Goal: Find specific page/section: Find specific page/section

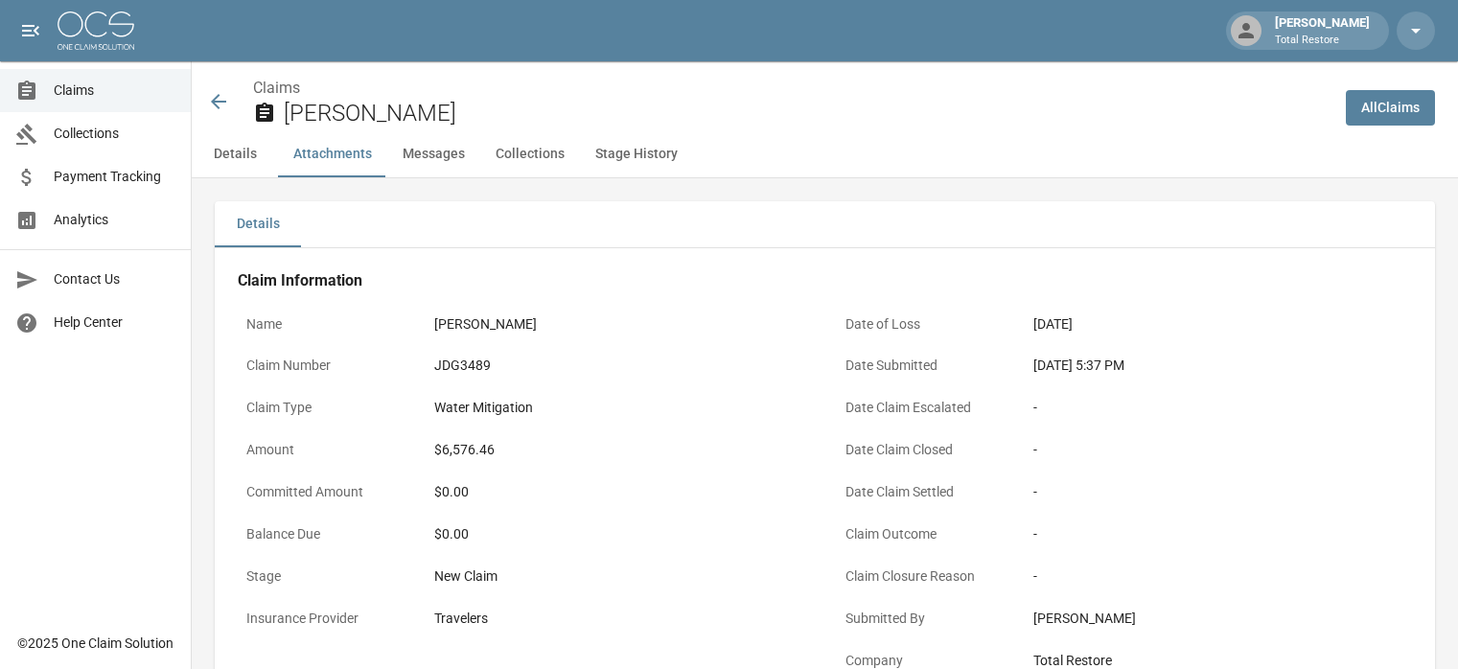
scroll to position [1240, 0]
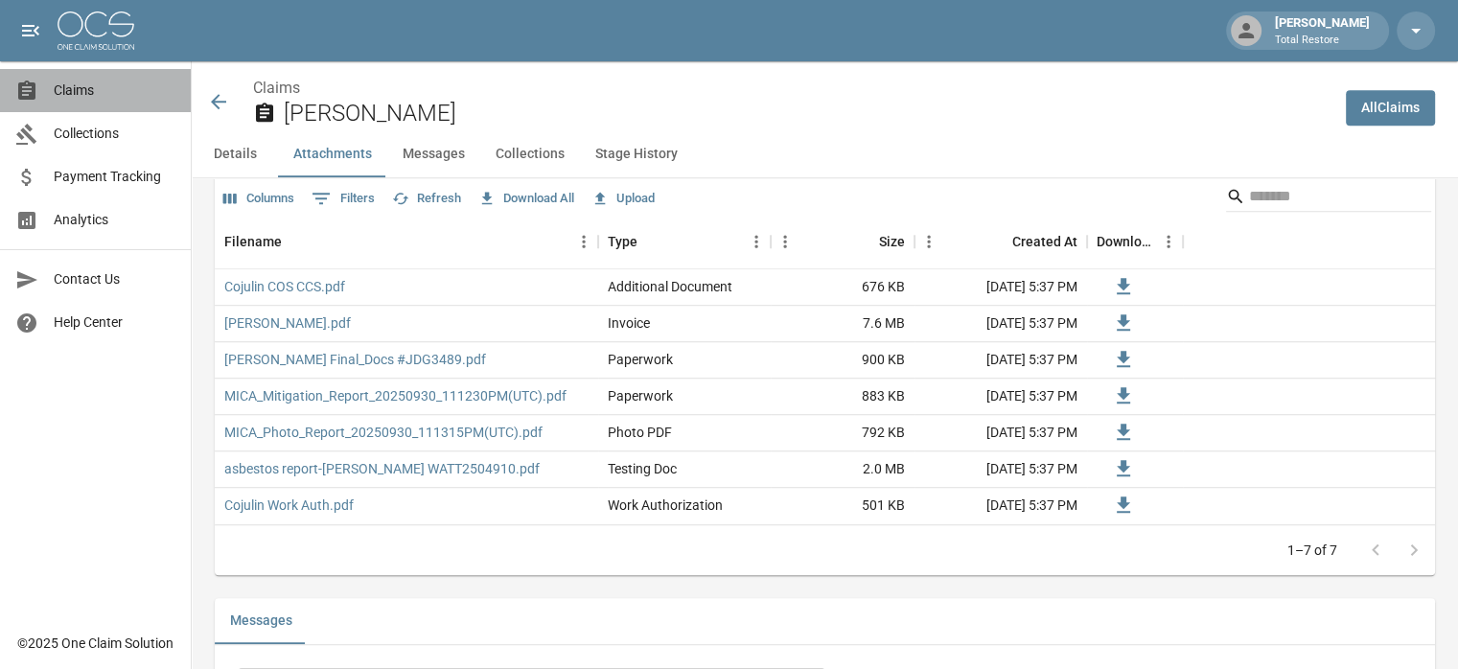
click at [90, 94] on span "Claims" at bounding box center [115, 91] width 122 height 20
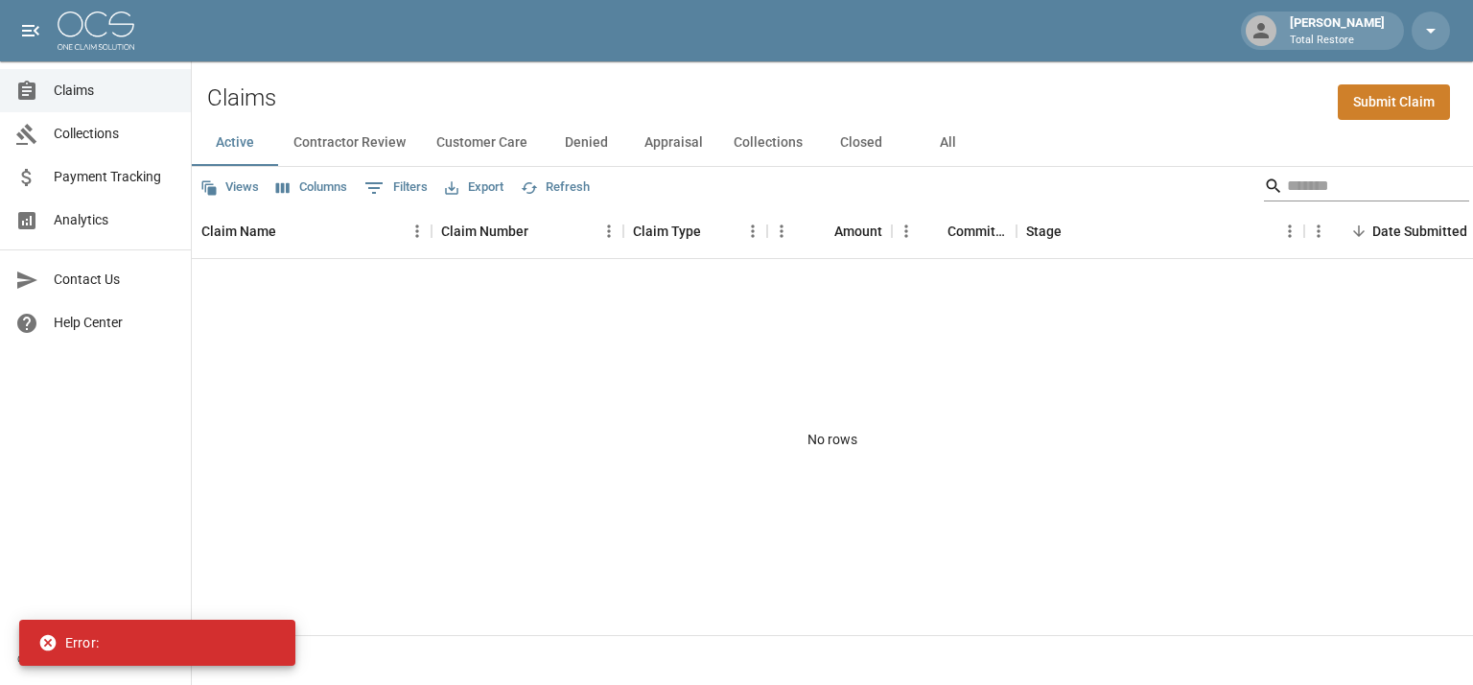
click at [1287, 184] on input "Search" at bounding box center [1363, 186] width 153 height 31
type input "*****"
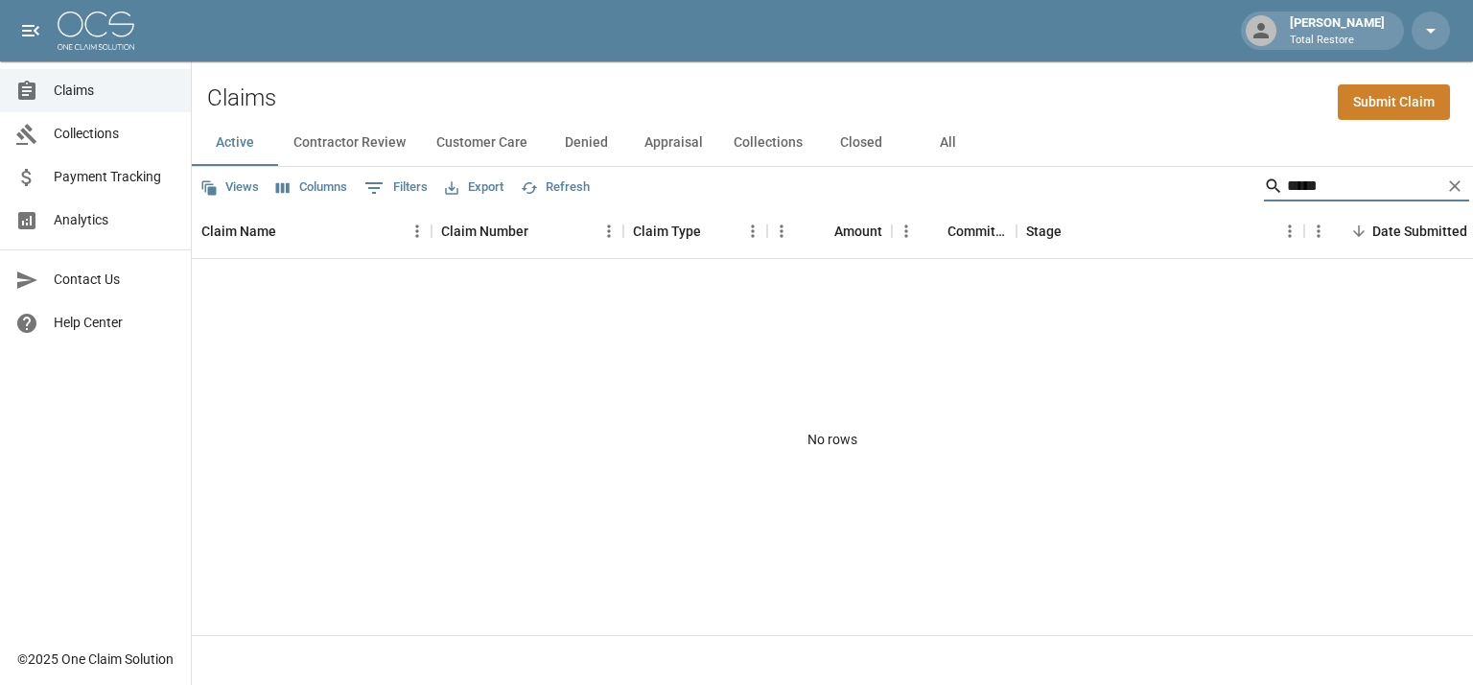
click at [77, 101] on link "Claims" at bounding box center [95, 90] width 191 height 43
click at [82, 54] on div "[PERSON_NAME] Total Restore" at bounding box center [736, 30] width 1473 height 61
click at [88, 39] on img at bounding box center [96, 31] width 77 height 38
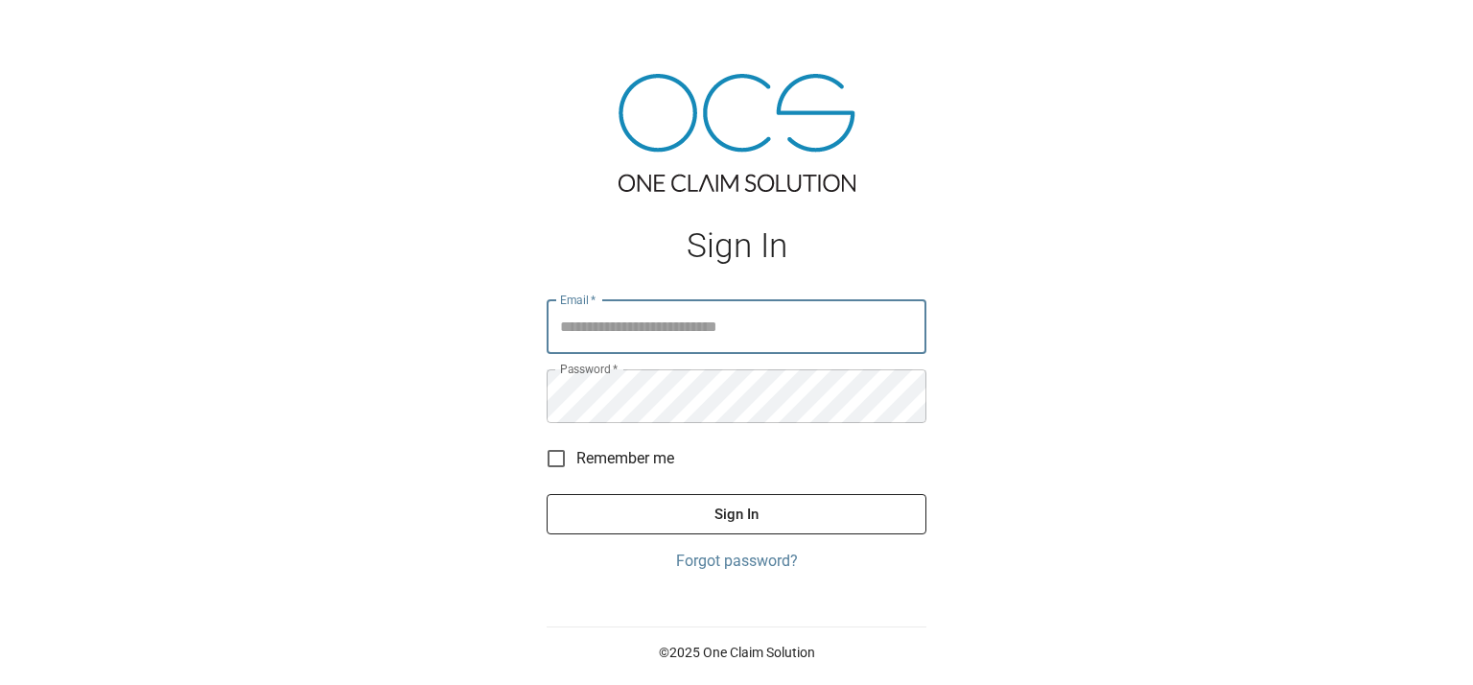
type input "**********"
click at [583, 461] on span "Remember me" at bounding box center [625, 458] width 98 height 23
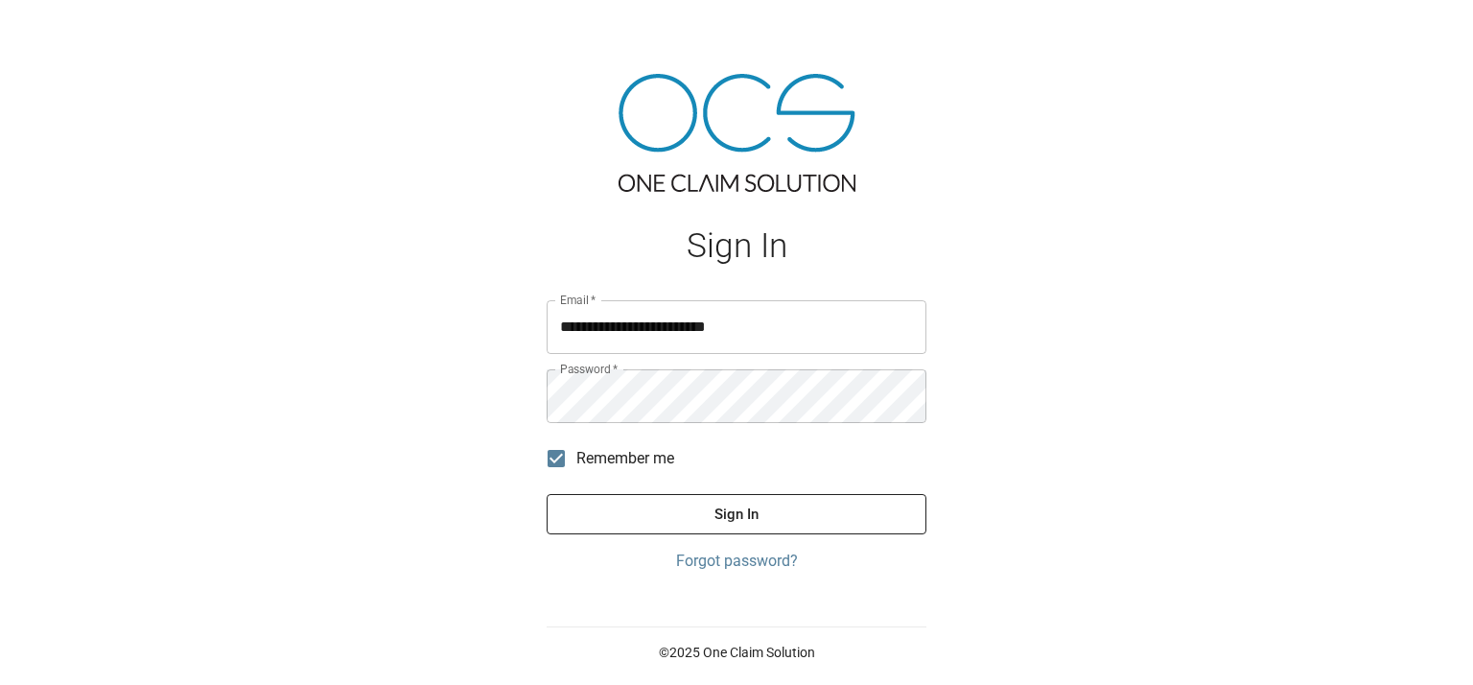
click at [613, 514] on button "Sign In" at bounding box center [736, 514] width 380 height 40
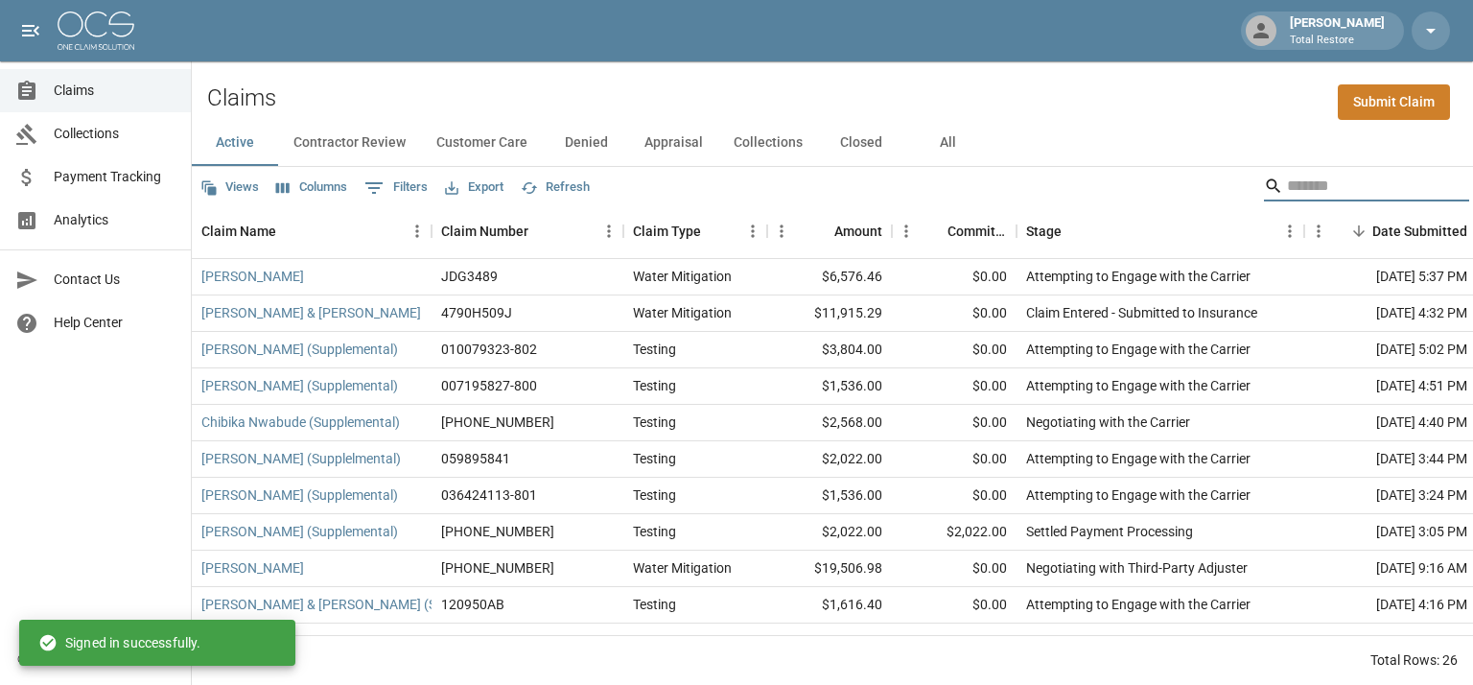
click at [1287, 177] on input "Search" at bounding box center [1363, 186] width 153 height 31
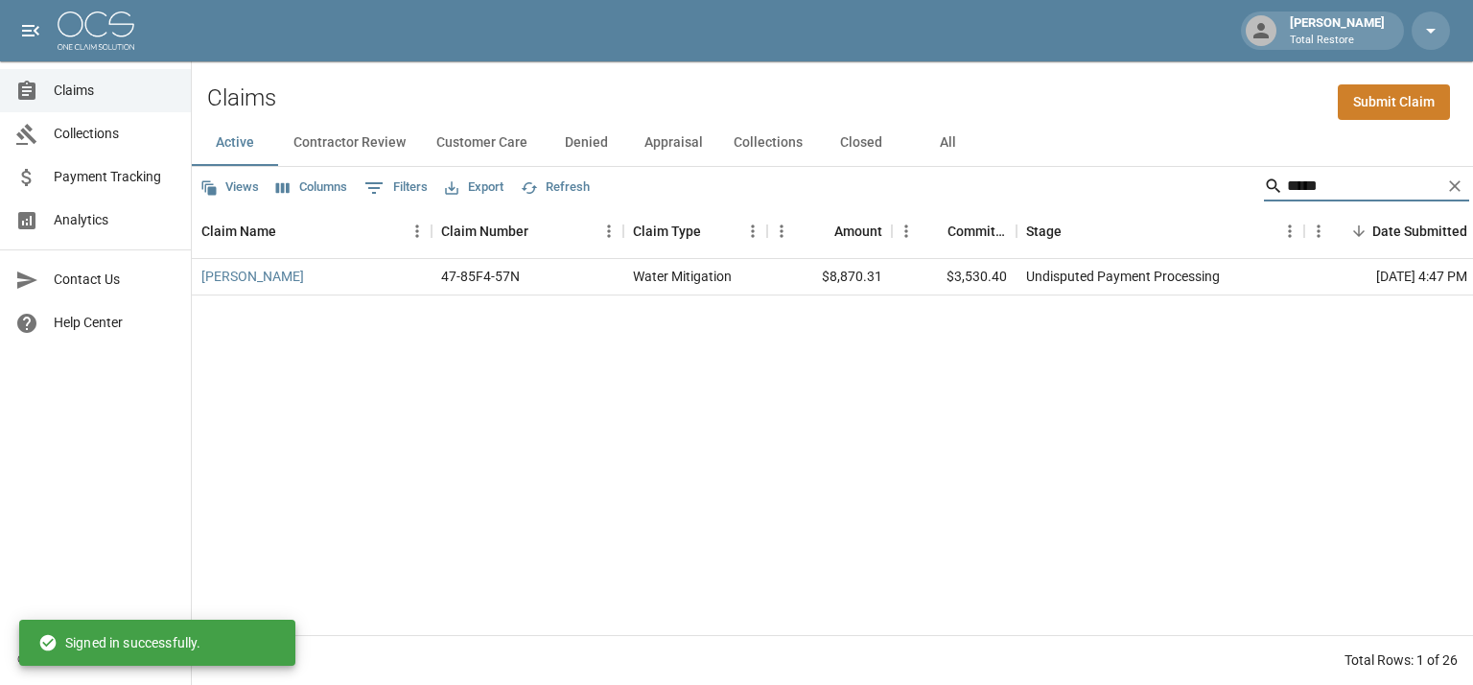
type input "*****"
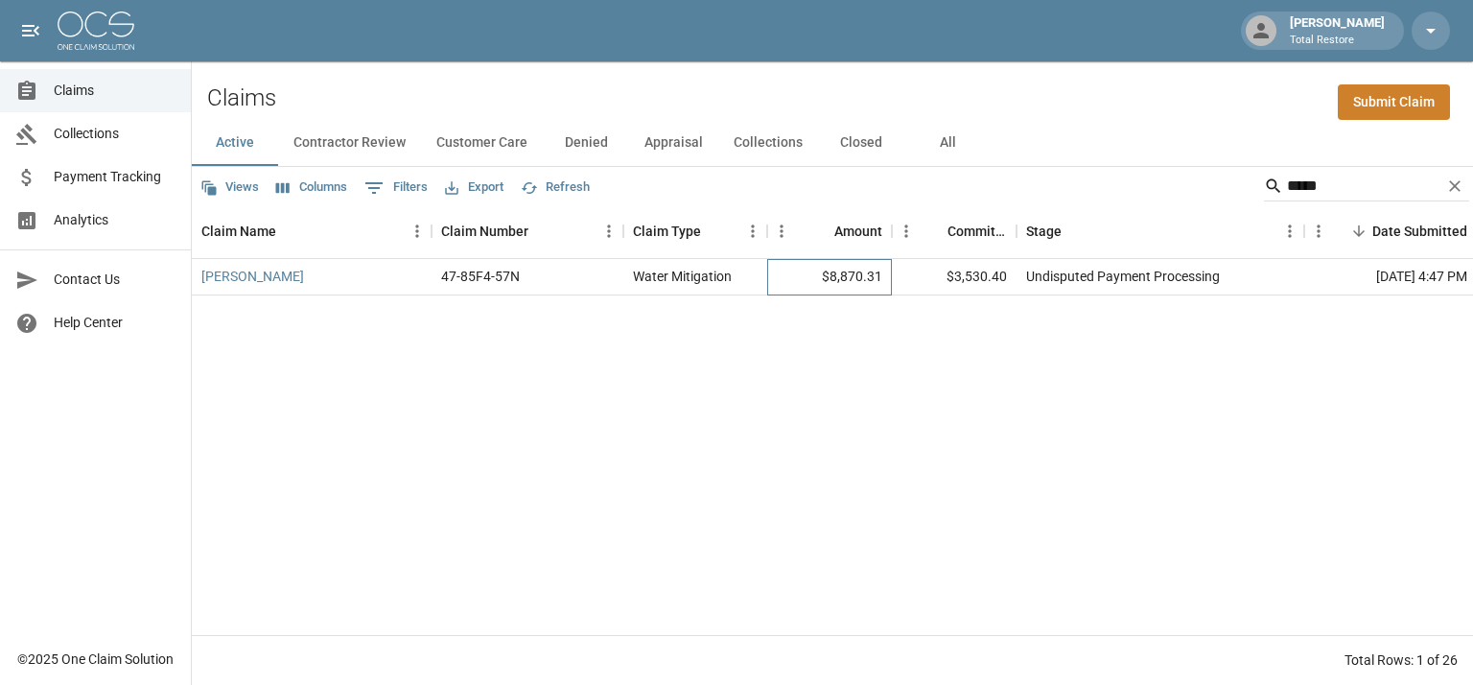
click at [832, 274] on div "$8,870.31" at bounding box center [829, 277] width 125 height 36
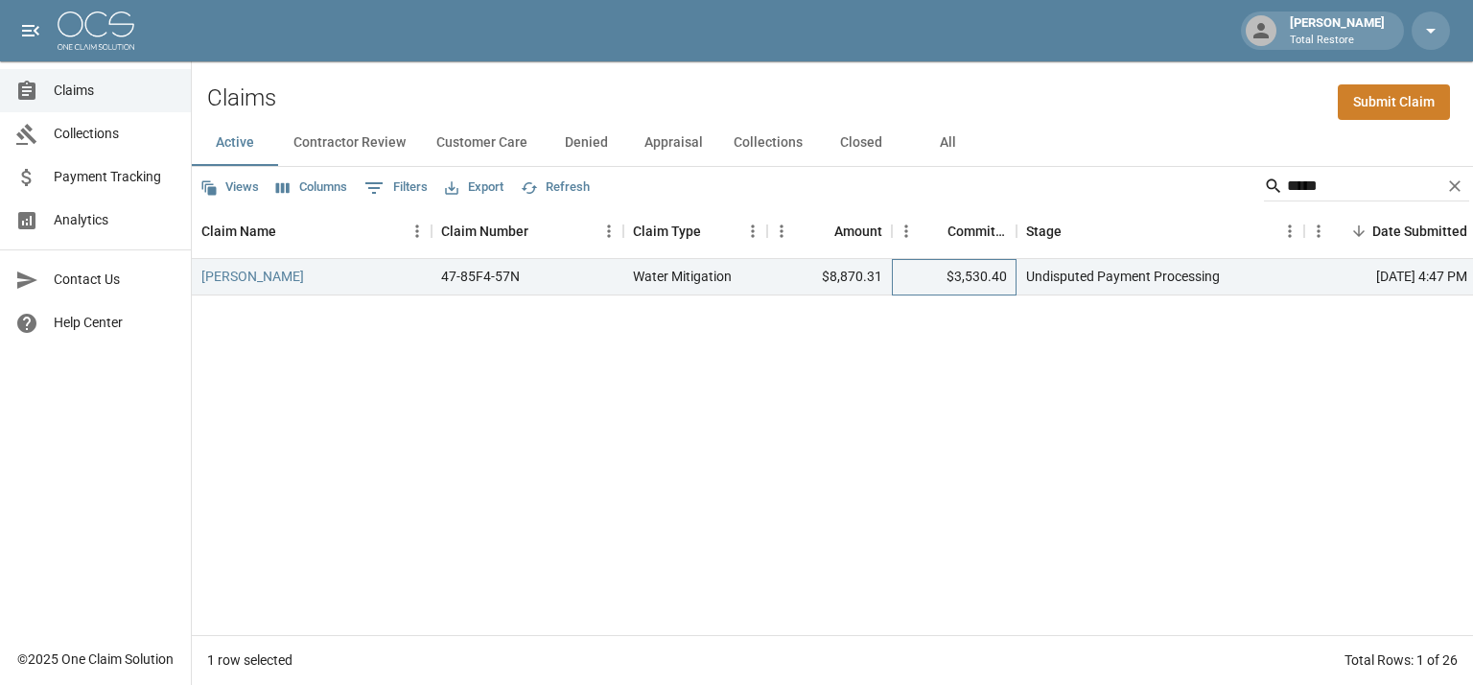
click at [1015, 287] on div "$3,530.40" at bounding box center [954, 277] width 125 height 36
click at [696, 278] on div "Water Mitigation" at bounding box center [682, 276] width 99 height 19
click at [253, 273] on link "Terri Morton" at bounding box center [252, 276] width 103 height 19
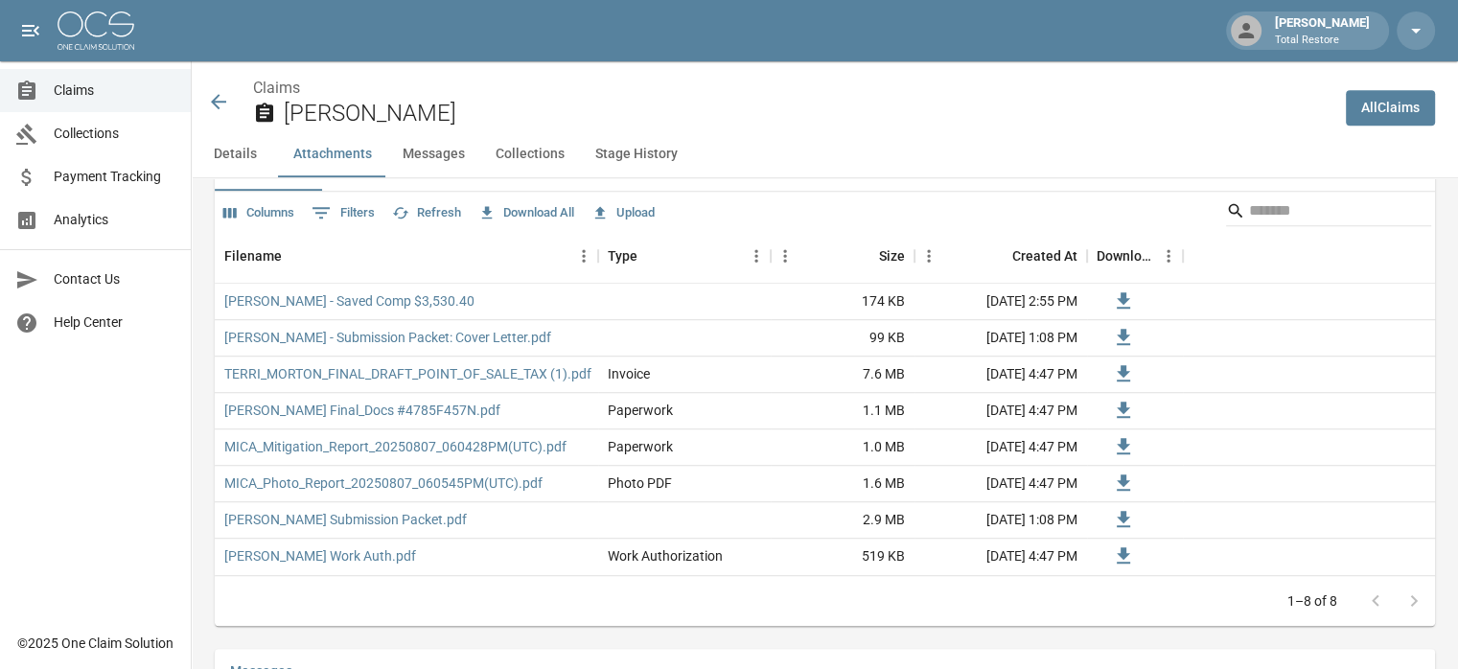
scroll to position [1222, 0]
click at [318, 307] on link "Morton - Saved Comp $3,530.40" at bounding box center [349, 303] width 250 height 19
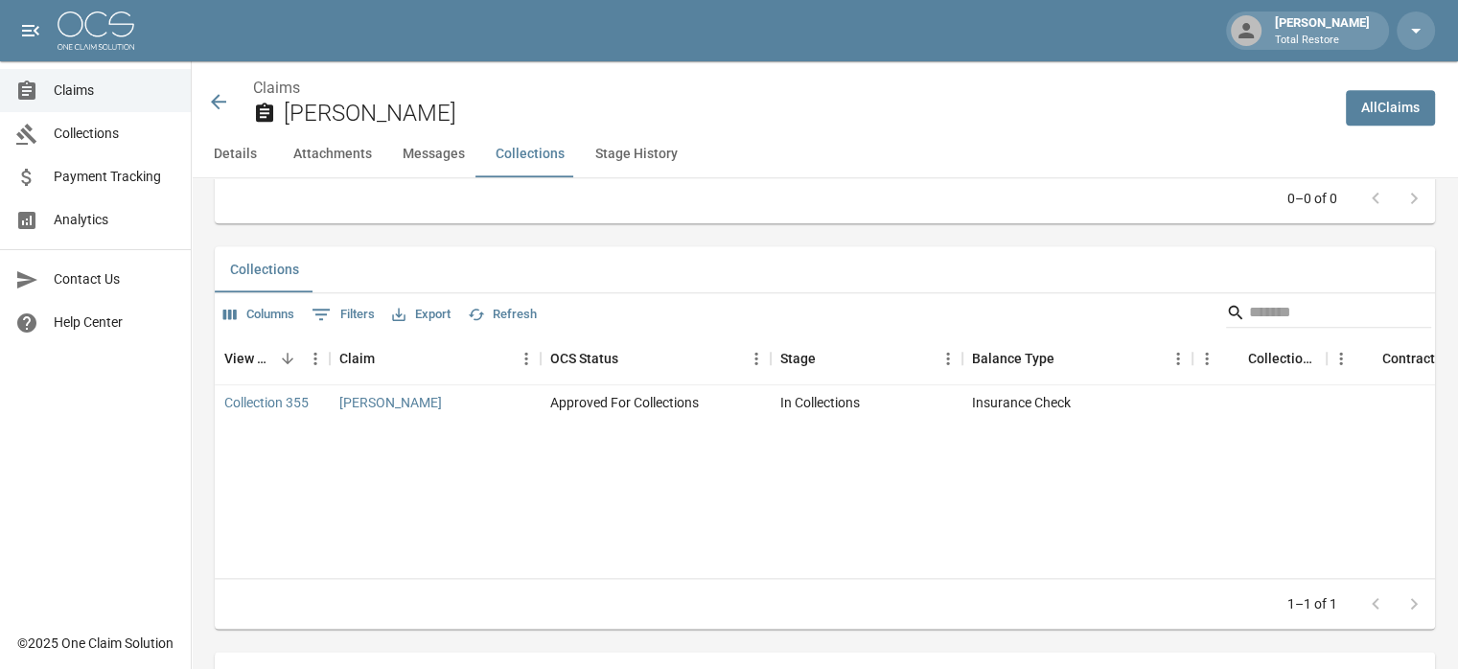
scroll to position [2167, 8]
click at [295, 409] on link "Collection 355" at bounding box center [266, 404] width 84 height 19
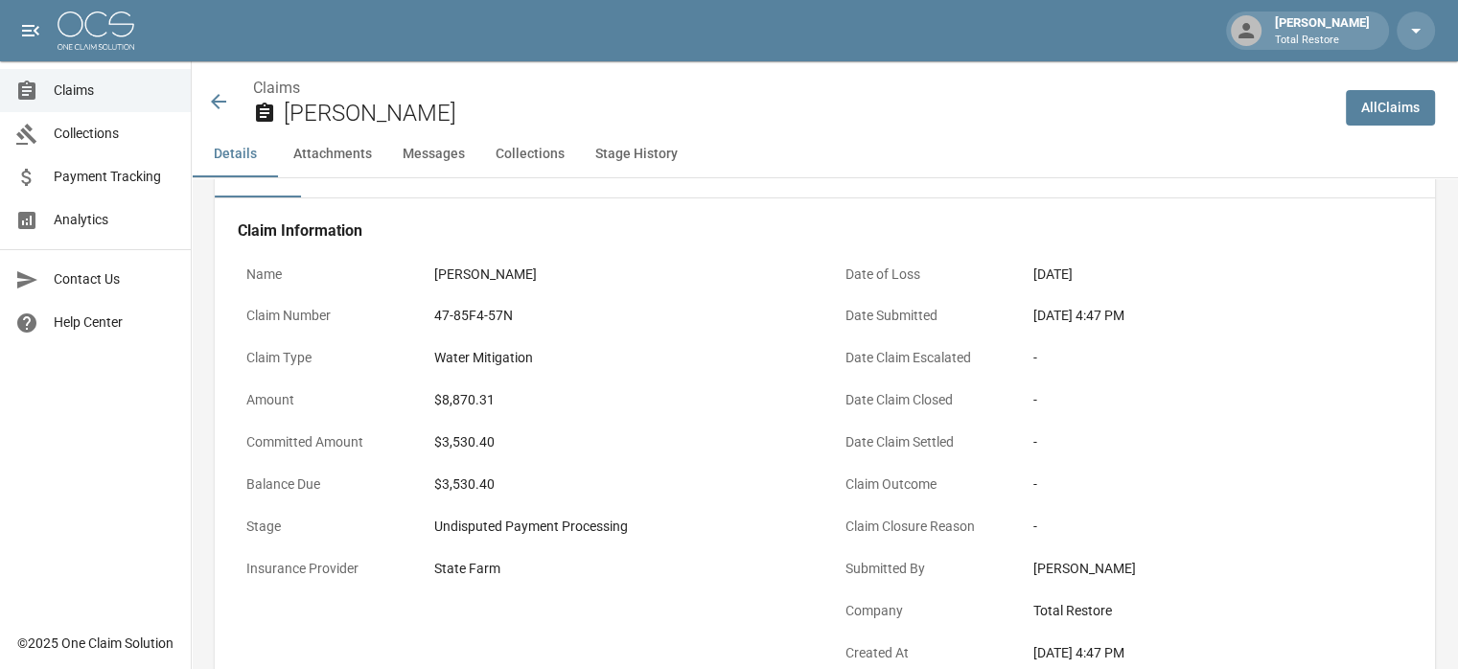
scroll to position [47, 0]
click at [731, 172] on div "Details Attachments Messages Collections Stage History" at bounding box center [825, 154] width 1267 height 46
click at [744, 180] on div "Details" at bounding box center [825, 177] width 1220 height 46
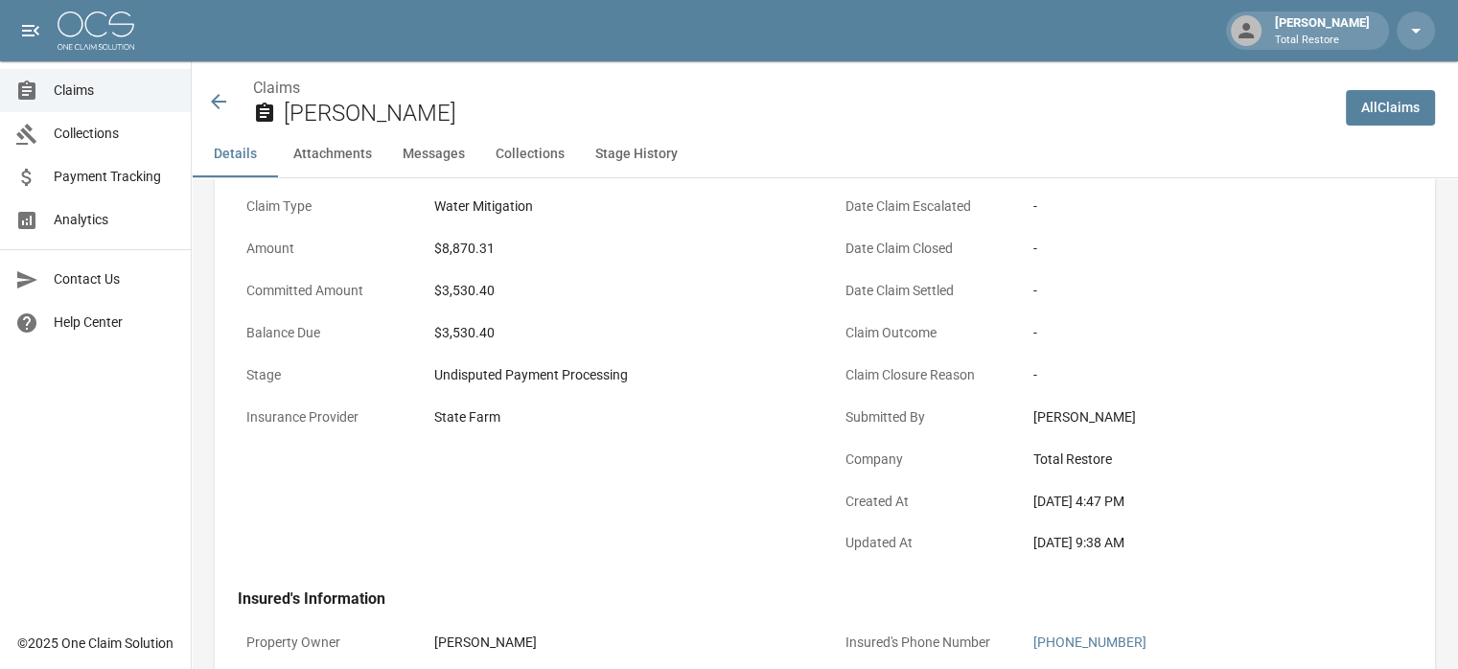
scroll to position [0, 0]
